Goal: Information Seeking & Learning: Learn about a topic

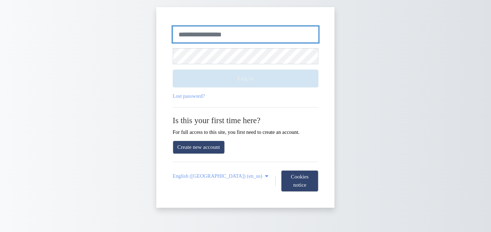
type input "**********"
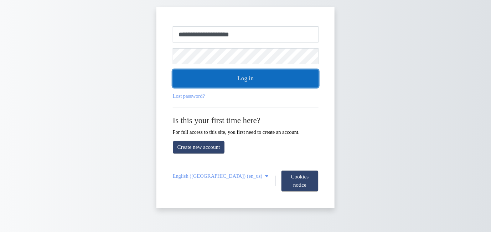
click at [245, 81] on button "Log in" at bounding box center [246, 79] width 146 height 18
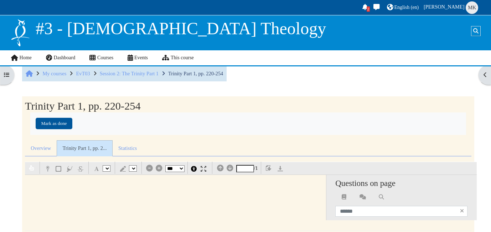
select select "*"
select select "**"
select select "*"
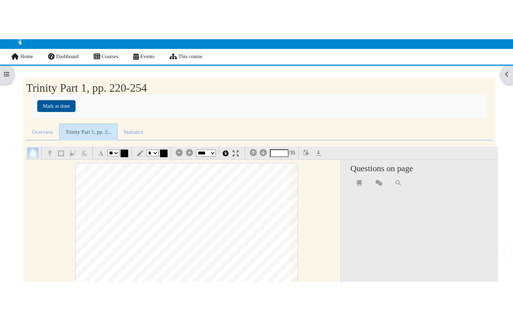
scroll to position [68, 0]
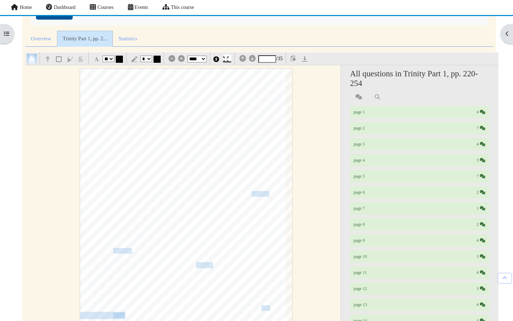
click at [228, 60] on img at bounding box center [226, 59] width 6 height 6
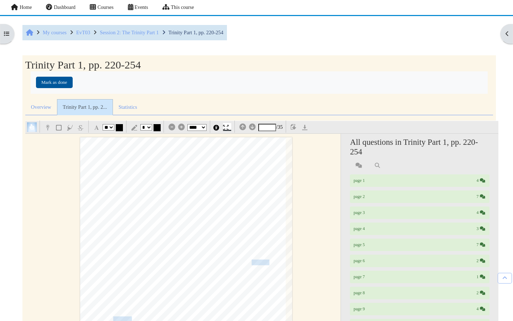
scroll to position [0, 0]
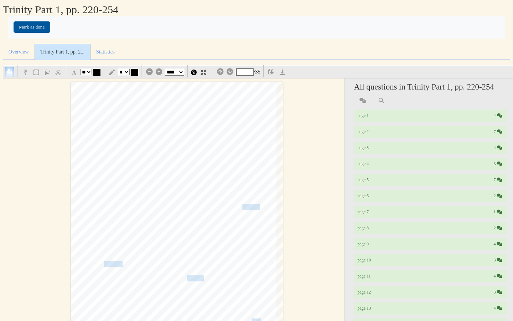
click at [181, 72] on select "*** *** **** **** **** ****" at bounding box center [174, 72] width 19 height 7
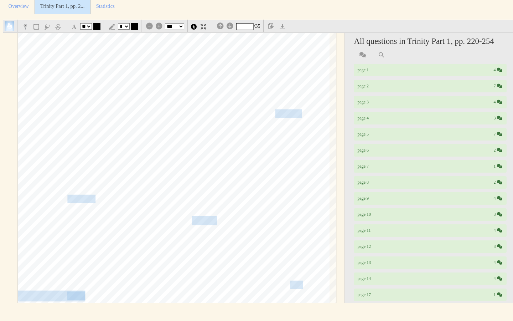
scroll to position [113, 0]
click at [184, 24] on select "*** *** **** **** **** ****" at bounding box center [174, 26] width 19 height 7
select select "*"
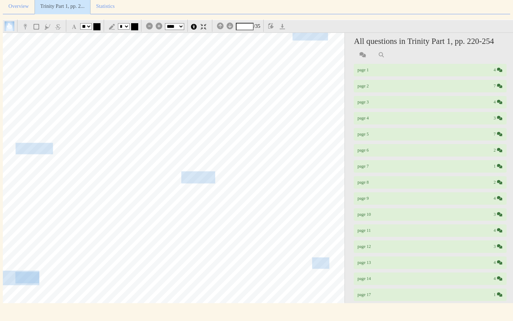
scroll to position [252, 62]
click at [316, 37] on span "comports" at bounding box center [311, 35] width 36 height 11
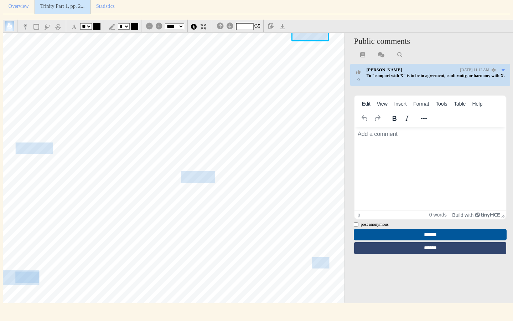
scroll to position [0, 0]
click at [251, 76] on span "Lord imparted" at bounding box center [246, 77] width 58 height 11
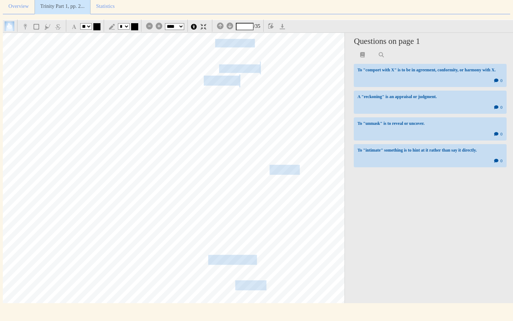
scroll to position [807, 60]
click at [245, 66] on span "pa~amount" at bounding box center [239, 67] width 41 height 7
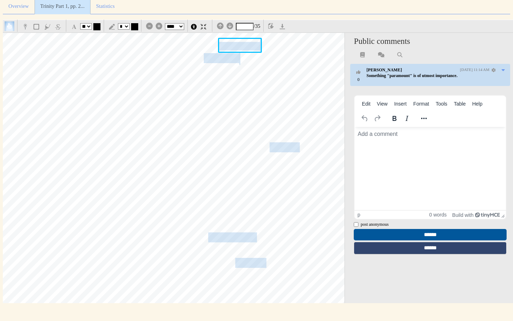
scroll to position [830, 60]
click at [220, 55] on span "paradigm" at bounding box center [221, 57] width 36 height 13
click at [218, 182] on div "§ 2.5 The God Who Rev!=als Himself 221 As Klyne Snodgrass.puts it, ~Revelation …" at bounding box center [164, 111] width 424 height 601
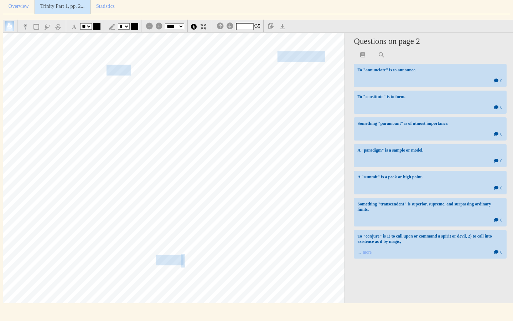
scroll to position [1405, 71]
click at [115, 67] on span "and the chasm between" at bounding box center [121, 69] width 88 height 9
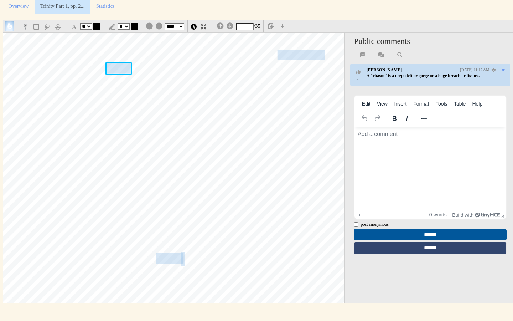
scroll to position [0, 0]
click at [212, 170] on div "222 The God of the Gospel Consequently; a Christian doctrine of revelation main…" at bounding box center [153, 140] width 424 height 601
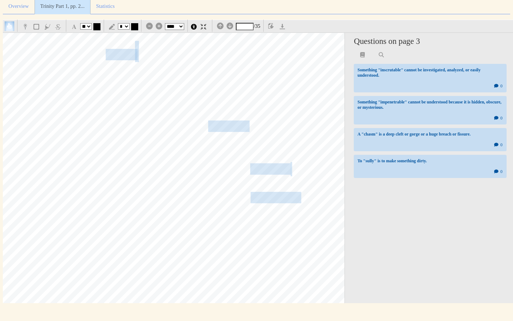
scroll to position [2452, 60]
click at [122, 56] on span "dialectic" at bounding box center [120, 55] width 29 height 11
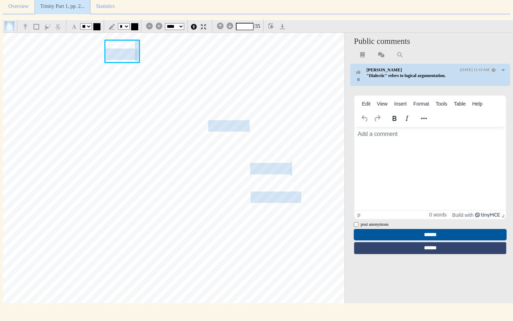
scroll to position [0, 0]
click at [128, 180] on span "question" at bounding box center [130, 183] width 33 height 10
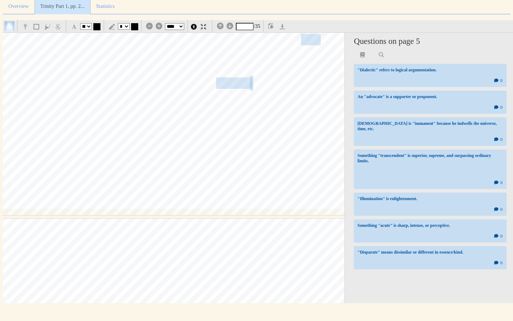
scroll to position [2840, 70]
click at [308, 37] on span "acute" at bounding box center [311, 40] width 20 height 10
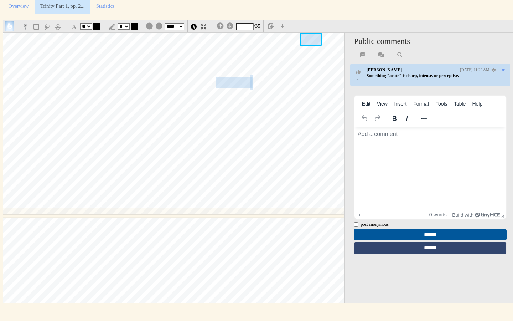
scroll to position [0, 0]
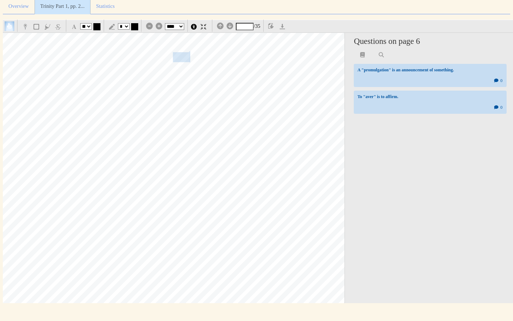
scroll to position [3215, 57]
click at [186, 52] on span "comprehensive definition. I would aver" at bounding box center [115, 55] width 150 height 9
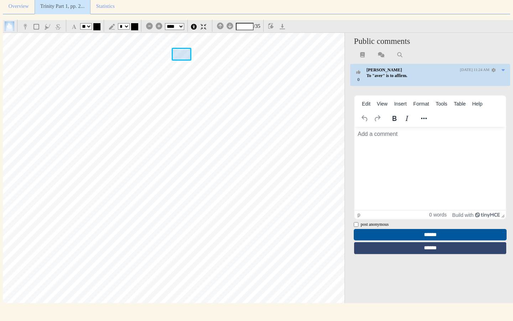
scroll to position [0, 0]
click at [255, 87] on div "§ 2.5 The God Who Reveals Himself 225 and the church. Jesus Christ is the incar…" at bounding box center [166, 143] width 424 height 601
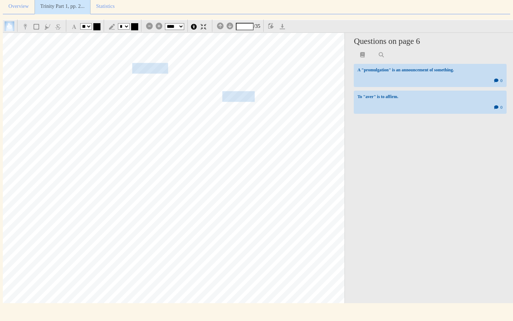
scroll to position [4920, 56]
click at [157, 68] on span "almost innately,·and" at bounding box center [145, 68] width 80 height 14
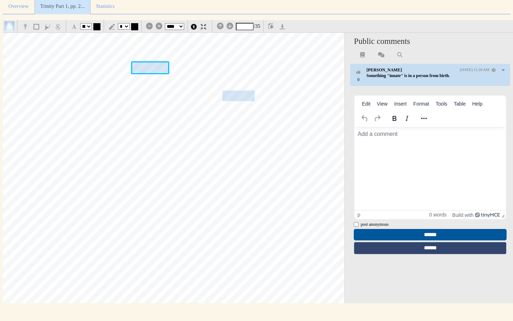
scroll to position [0, 0]
click at [184, 119] on div "228 The God of the Gospel It is possible to expand upon this point and comment …" at bounding box center [167, 250] width 424 height 601
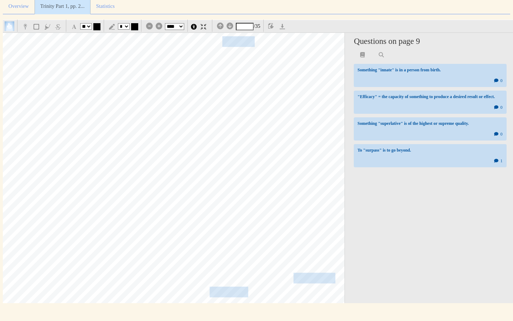
scroll to position [4975, 56]
click at [237, 43] on span "emerges, however, is the clarity and efficacy" at bounding box center [165, 41] width 180 height 10
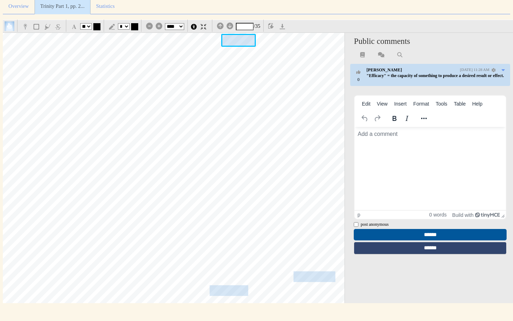
scroll to position [0, 0]
click at [244, 90] on div "228 The God of the Gospel It is possible to expand upon this point and comment …" at bounding box center [167, 194] width 424 height 601
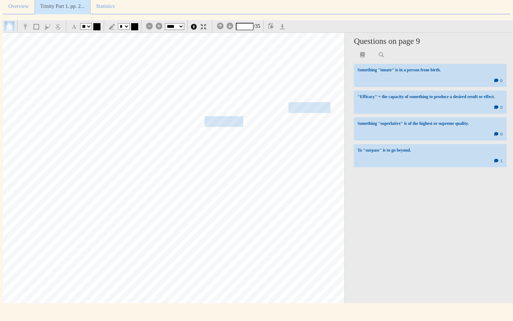
scroll to position [5145, 61]
click at [317, 106] on span "possesses a superlative" at bounding box center [287, 108] width 88 height 10
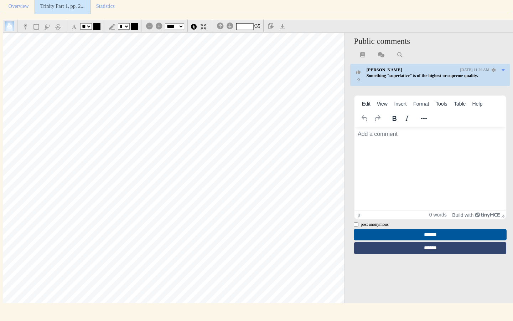
scroll to position [5497, 52]
click at [266, 157] on span "below. Even onto" at bounding box center [247, 156] width 64 height 9
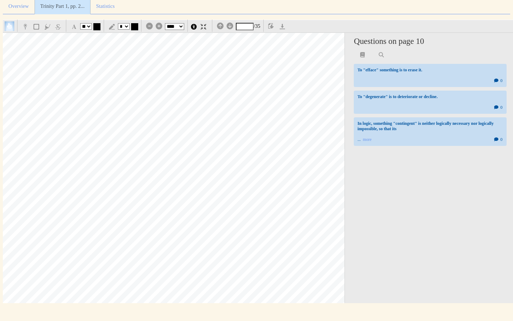
scroll to position [5488, 52]
type input "**"
